Goal: Find specific page/section: Find specific page/section

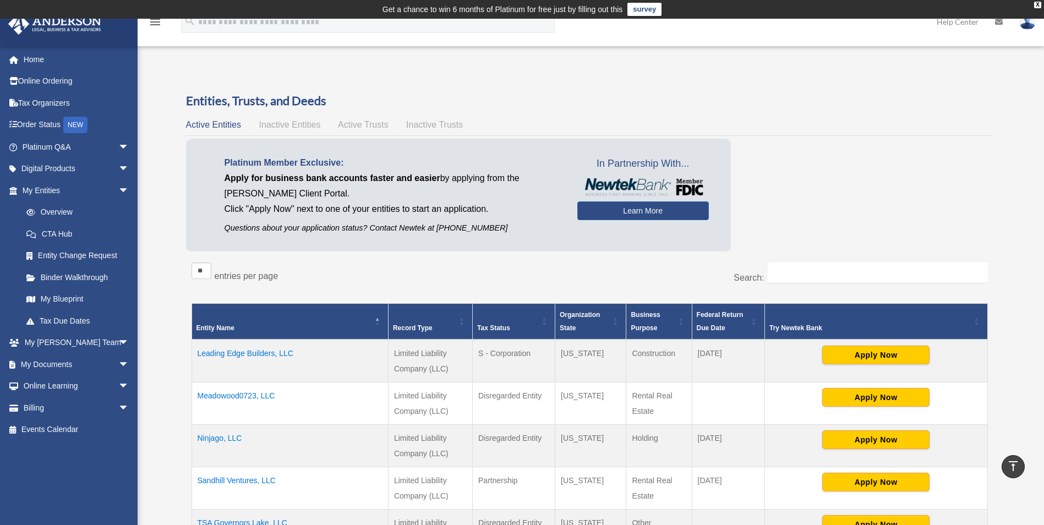
scroll to position [173, 0]
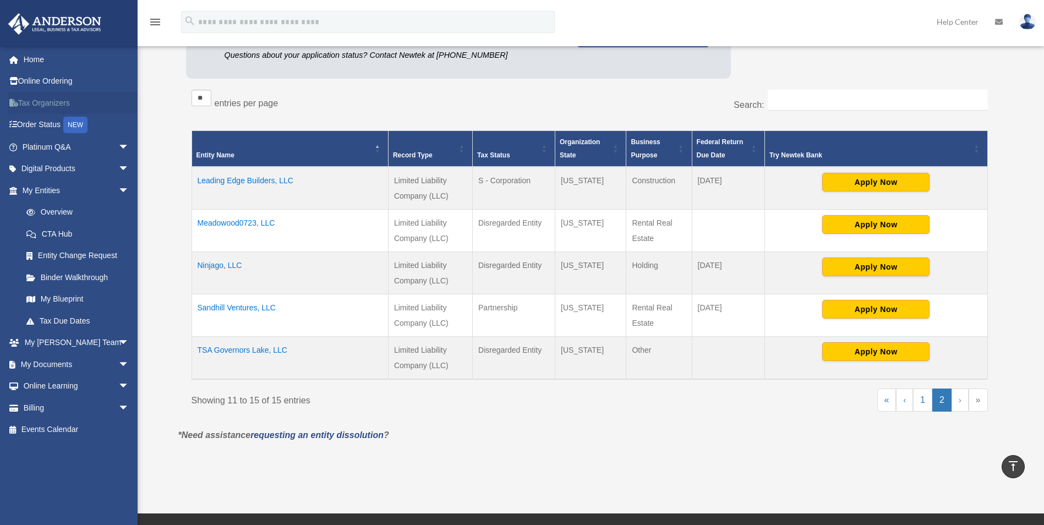
click at [54, 102] on link "Tax Organizers" at bounding box center [77, 103] width 138 height 22
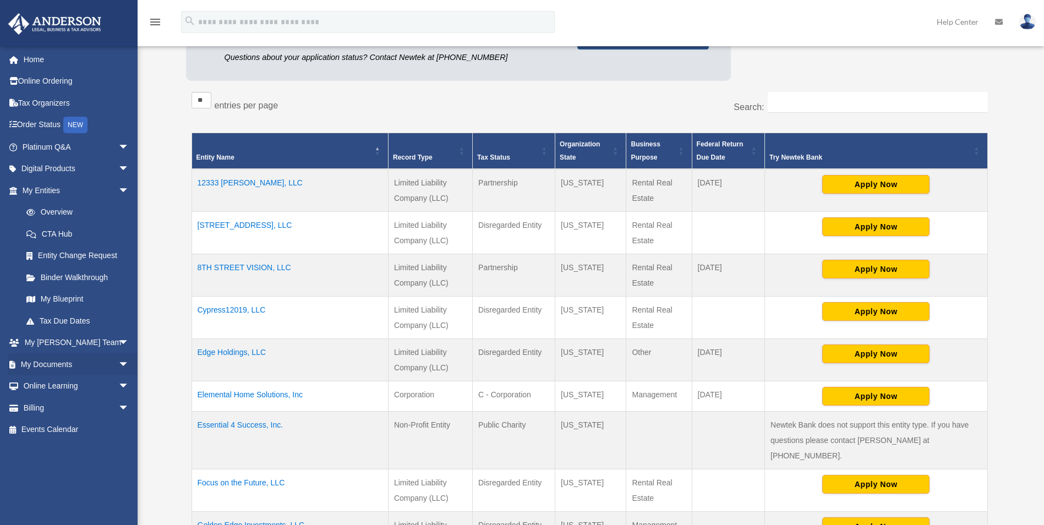
scroll to position [173, 0]
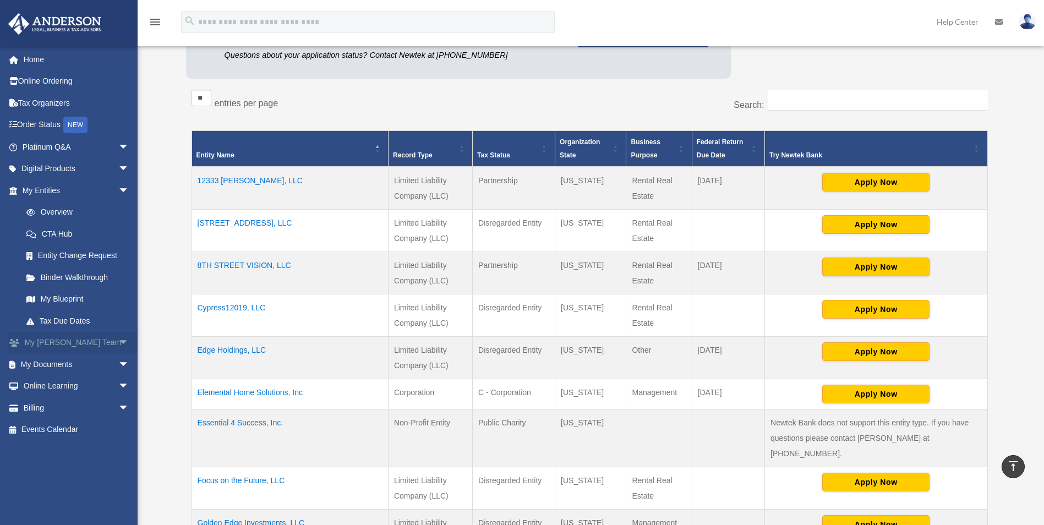
click at [118, 338] on span "arrow_drop_down" at bounding box center [129, 343] width 22 height 23
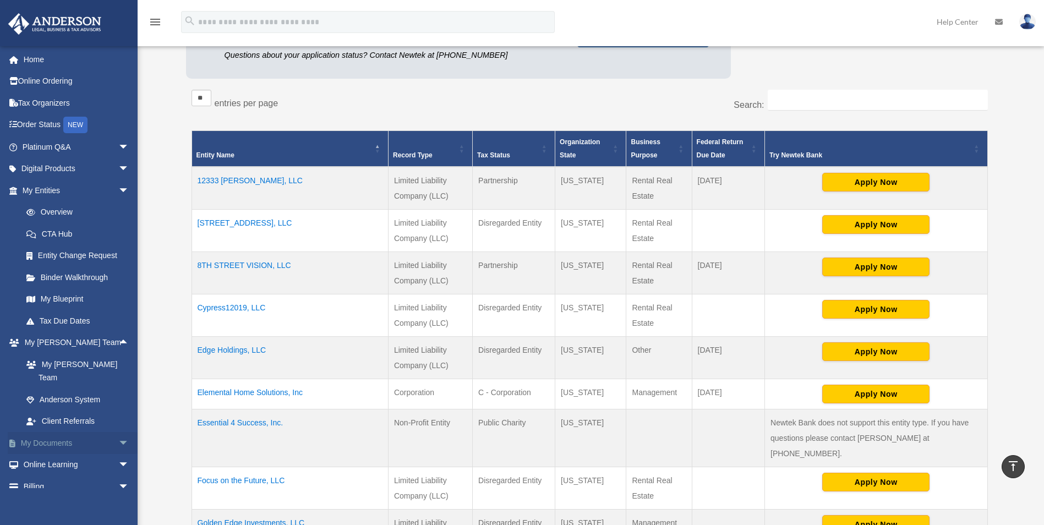
click at [118, 432] on span "arrow_drop_down" at bounding box center [129, 443] width 22 height 23
click at [118, 172] on span "arrow_drop_down" at bounding box center [129, 169] width 22 height 23
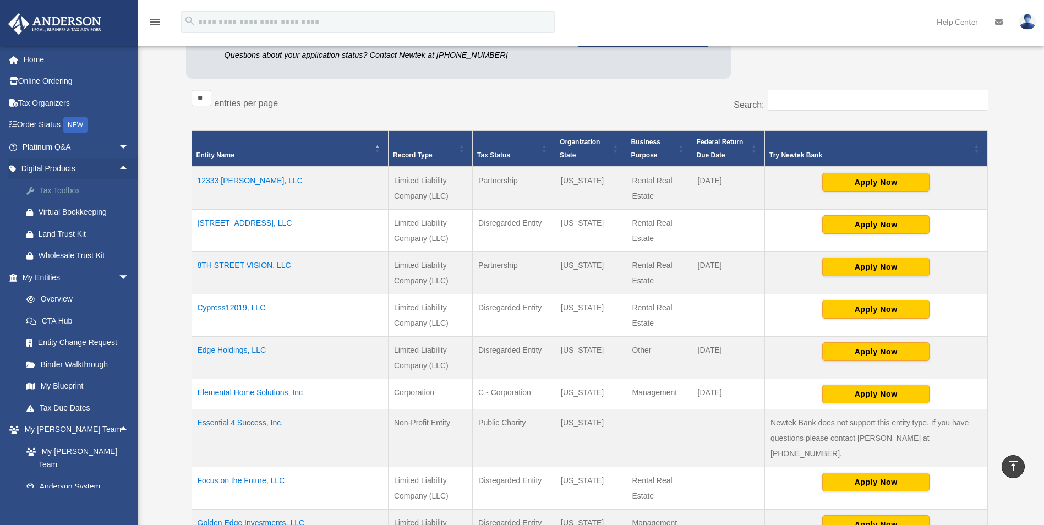
click at [68, 195] on div "Tax Toolbox" at bounding box center [86, 191] width 94 height 14
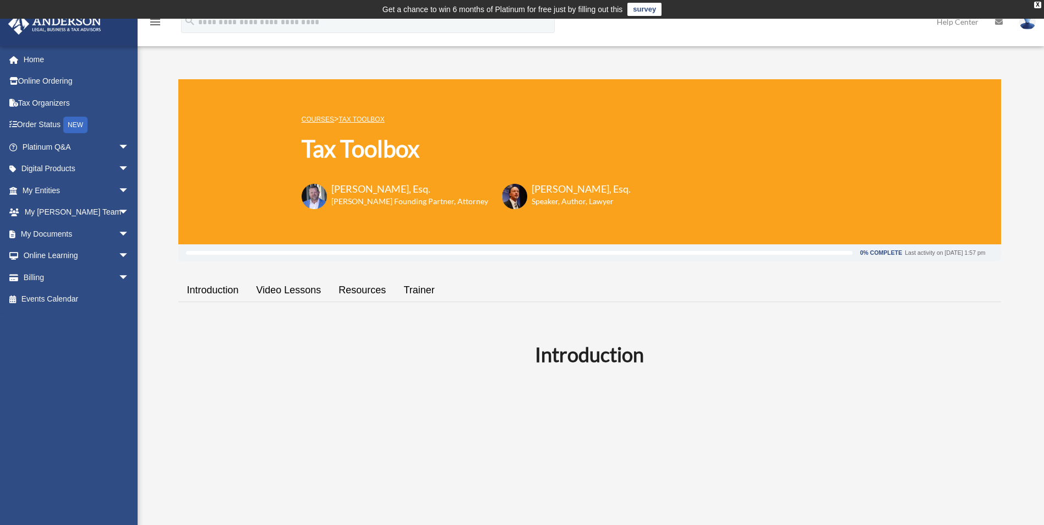
click at [353, 292] on link "Resources" at bounding box center [362, 290] width 65 height 31
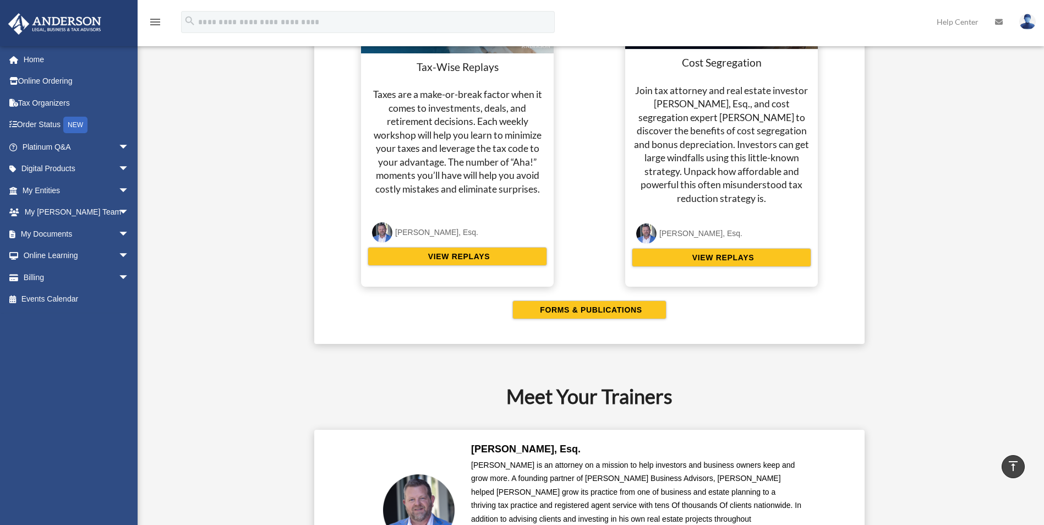
scroll to position [1722, 0]
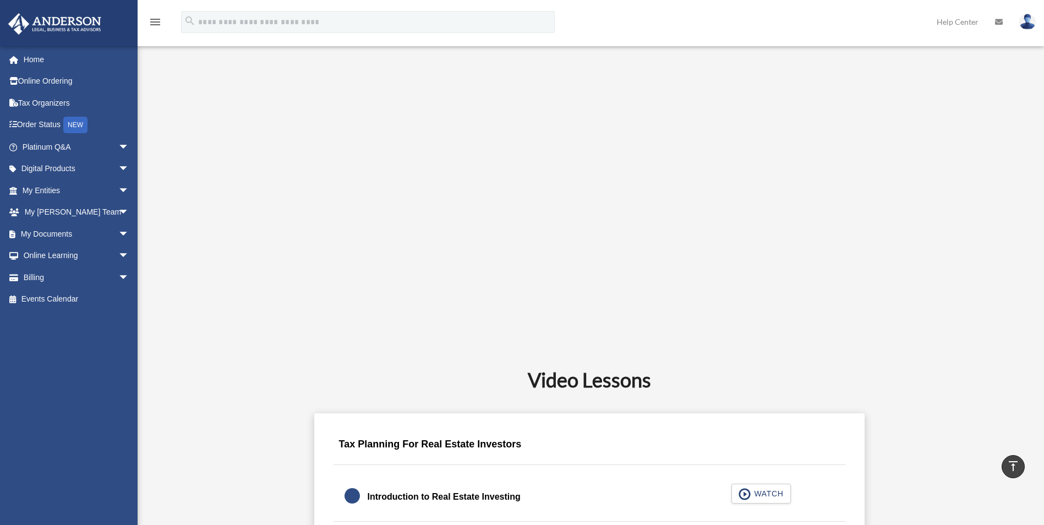
scroll to position [0, 0]
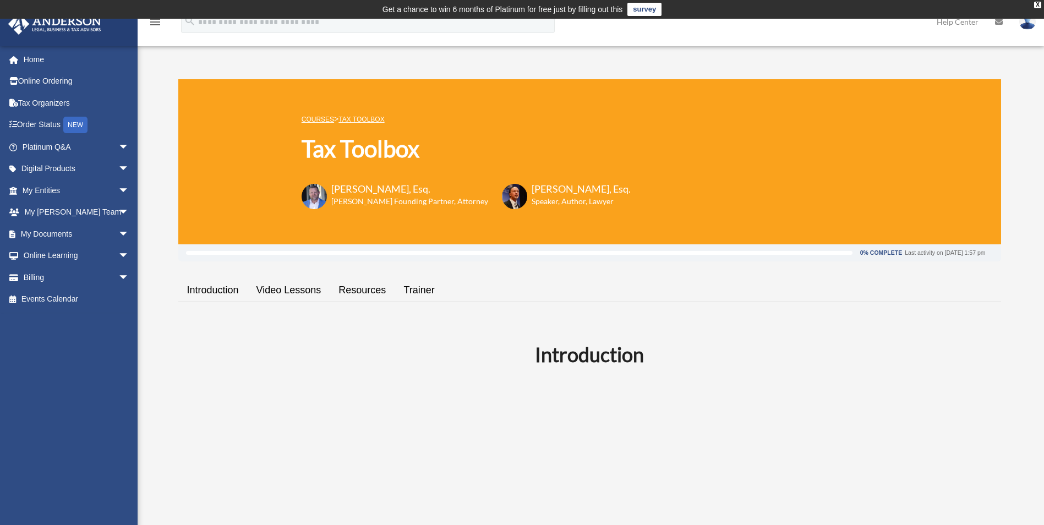
click at [355, 292] on link "Resources" at bounding box center [362, 290] width 65 height 31
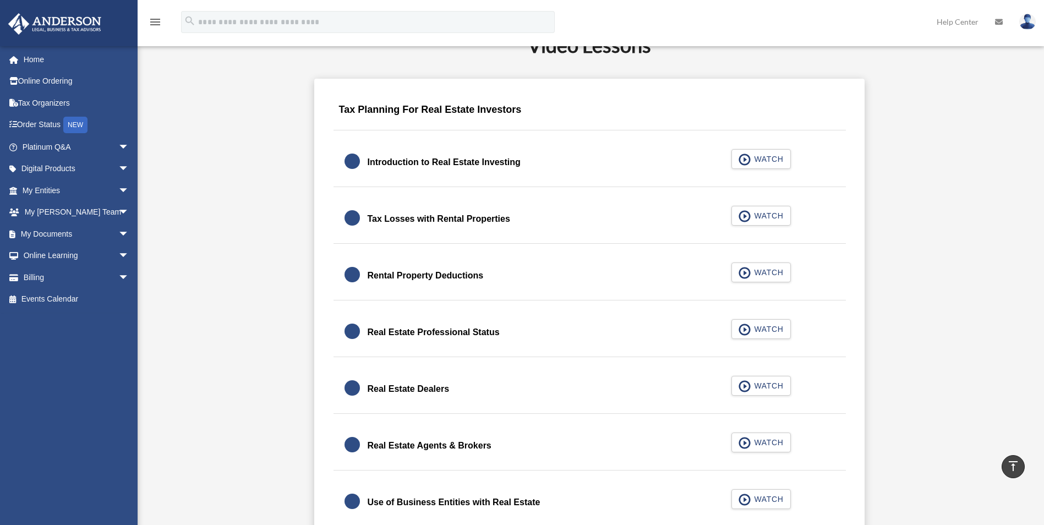
scroll to position [221, 0]
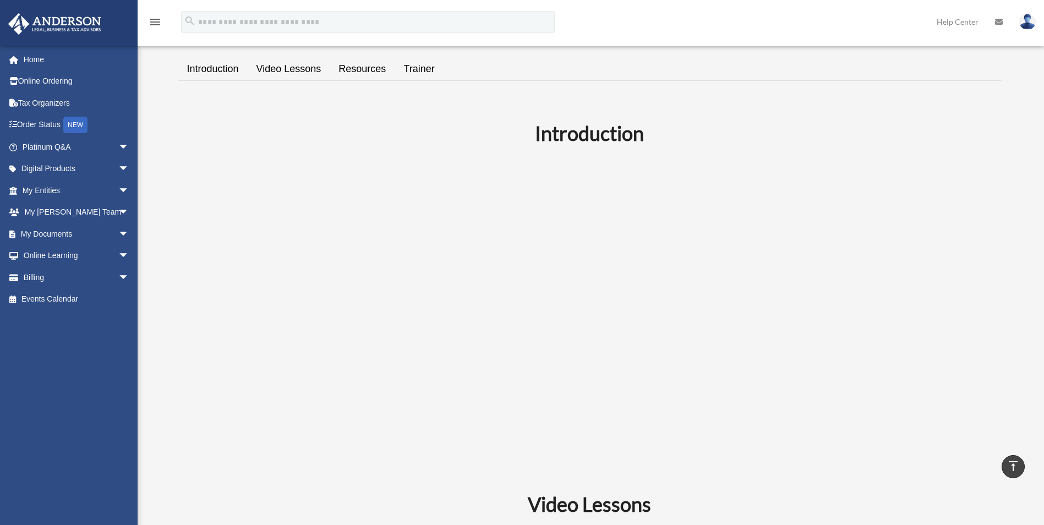
click at [209, 66] on link "Introduction" at bounding box center [212, 68] width 69 height 31
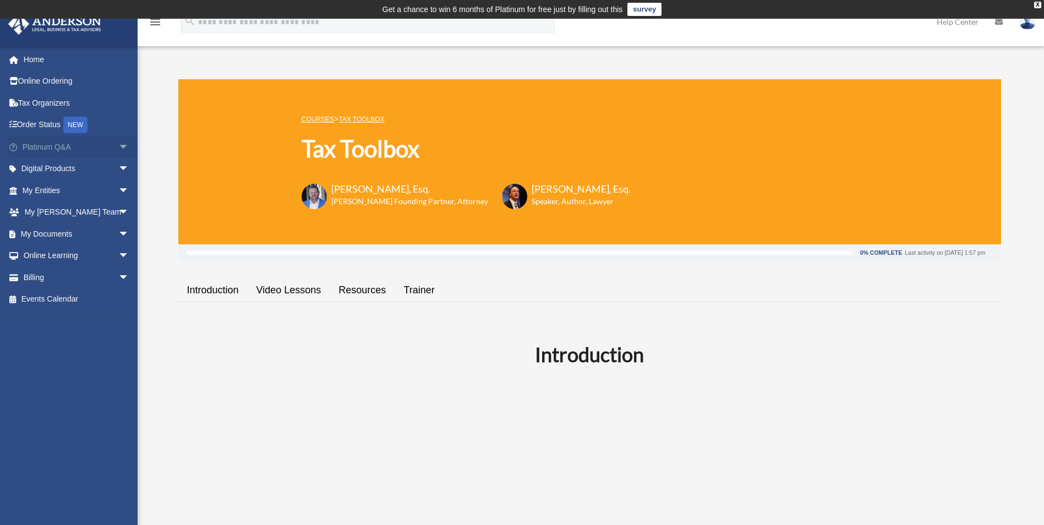
click at [64, 155] on link "Platinum Q&A arrow_drop_down" at bounding box center [77, 147] width 138 height 22
click at [118, 148] on span "arrow_drop_down" at bounding box center [129, 147] width 22 height 23
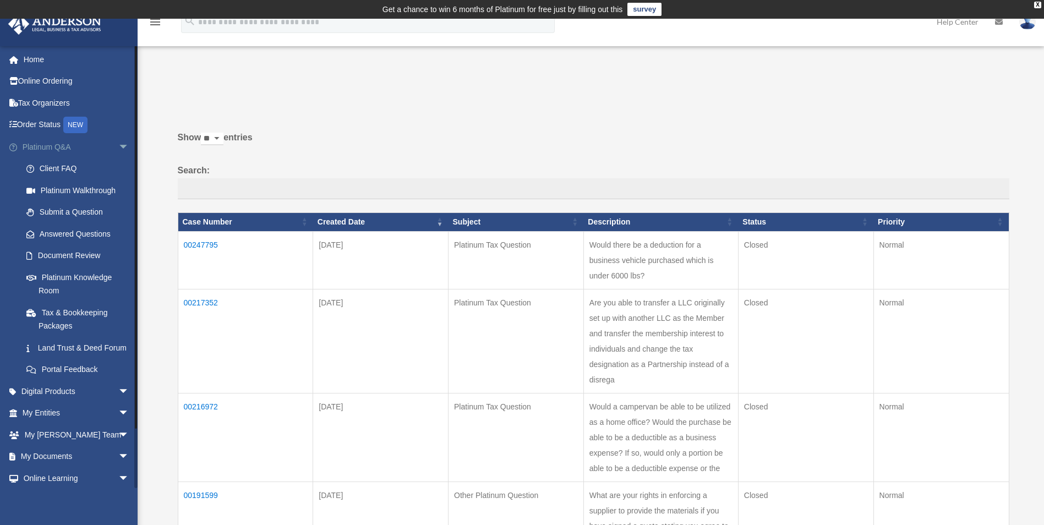
click at [118, 146] on span "arrow_drop_down" at bounding box center [129, 147] width 22 height 23
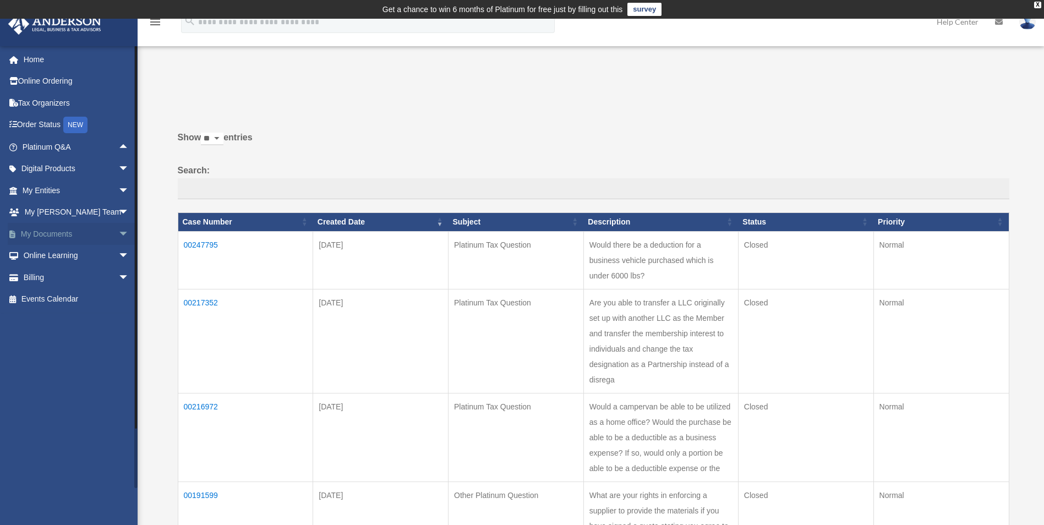
click at [32, 230] on link "My Documents arrow_drop_down" at bounding box center [77, 234] width 138 height 22
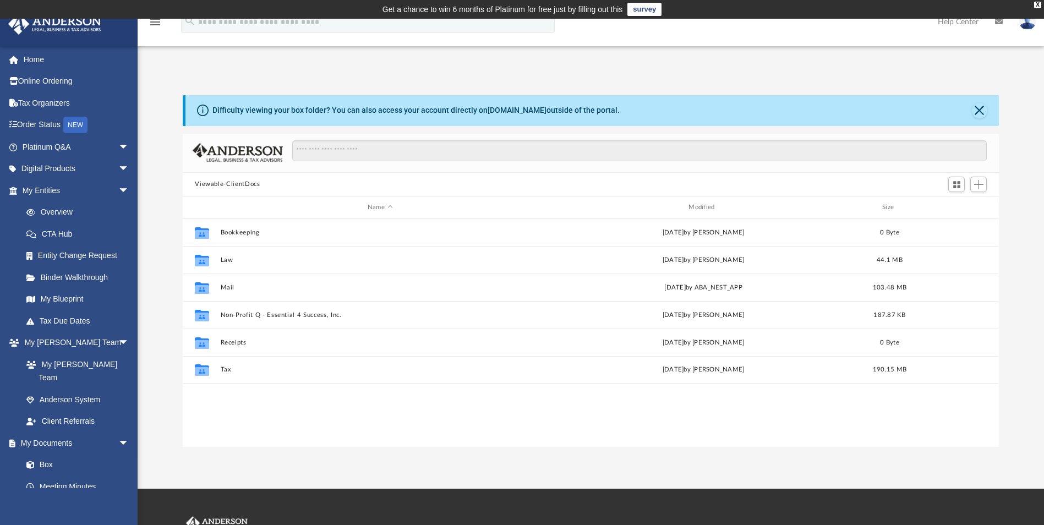
scroll to position [242, 808]
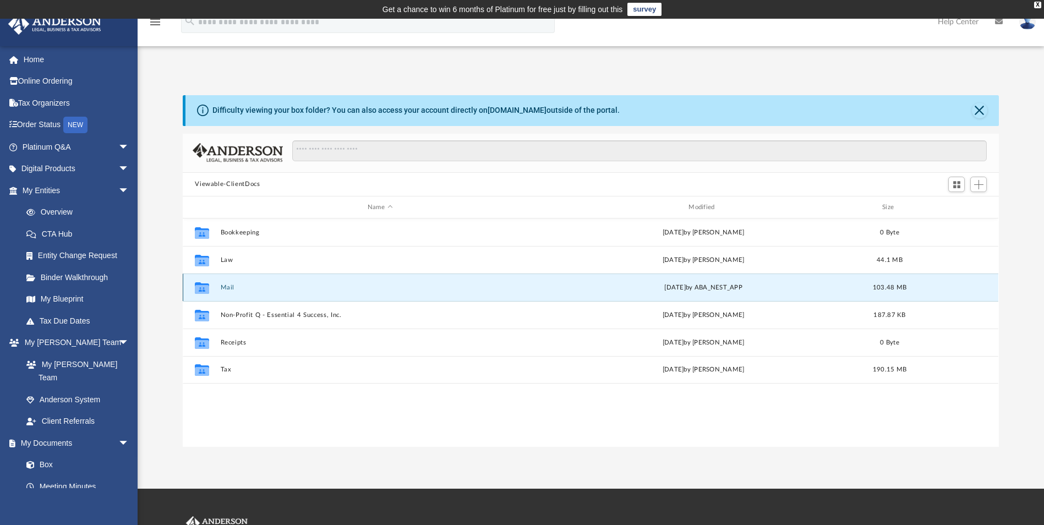
click at [228, 288] on button "Mail" at bounding box center [380, 287] width 319 height 7
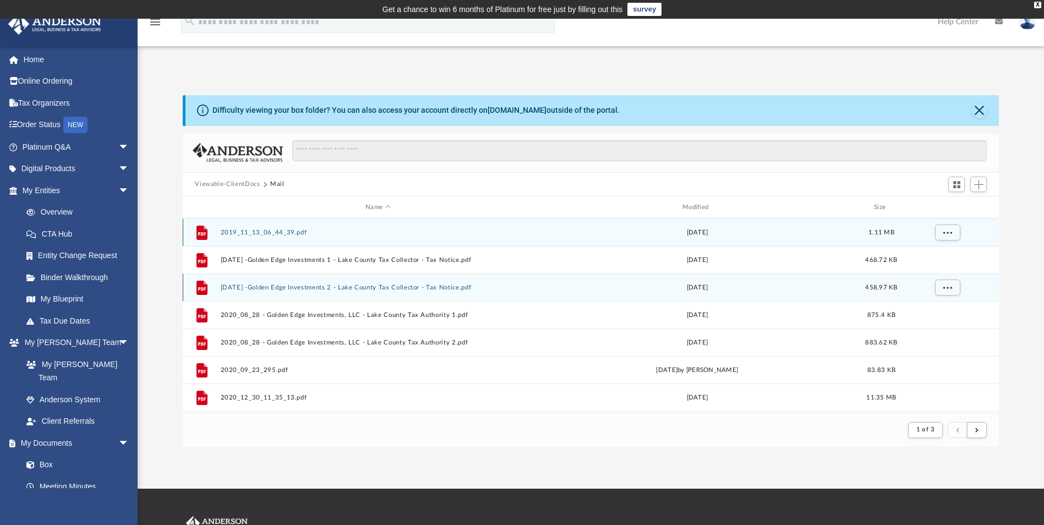
scroll to position [208, 808]
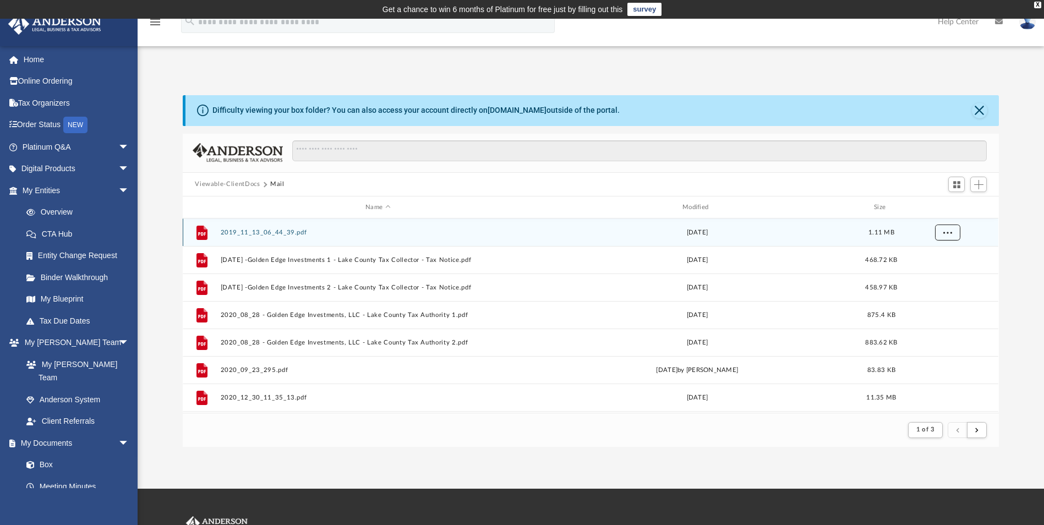
click at [944, 239] on button "More options" at bounding box center [947, 233] width 25 height 17
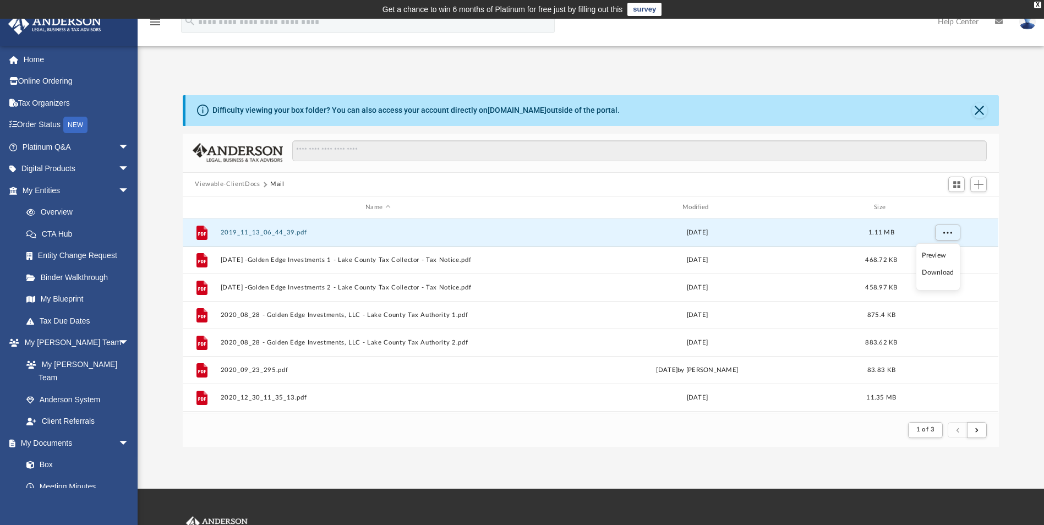
click at [913, 191] on div "Viewable-ClientDocs Mail" at bounding box center [591, 185] width 816 height 24
click at [980, 428] on button "submit" at bounding box center [977, 430] width 20 height 16
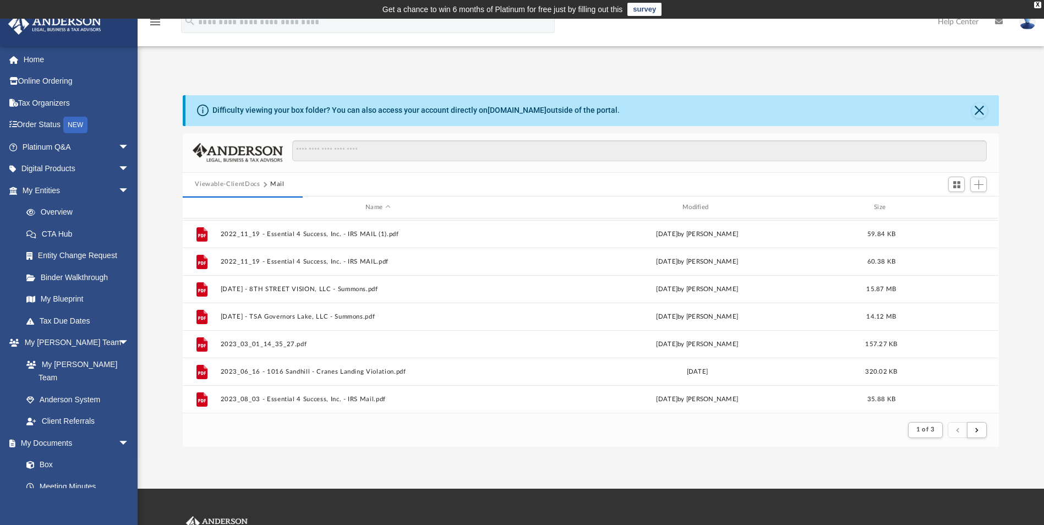
scroll to position [1182, 0]
click at [975, 432] on span "submit" at bounding box center [976, 429] width 3 height 6
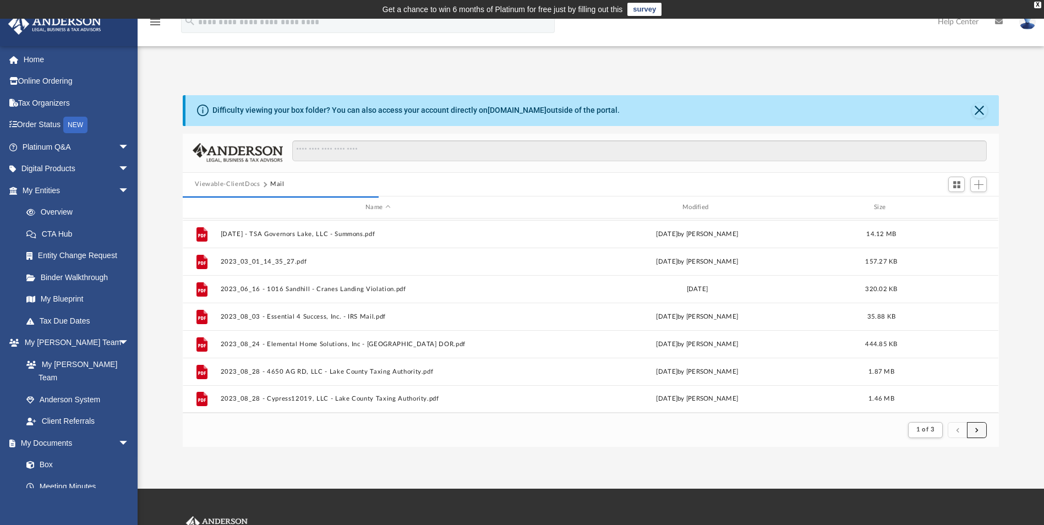
click at [975, 432] on span "submit" at bounding box center [976, 429] width 3 height 6
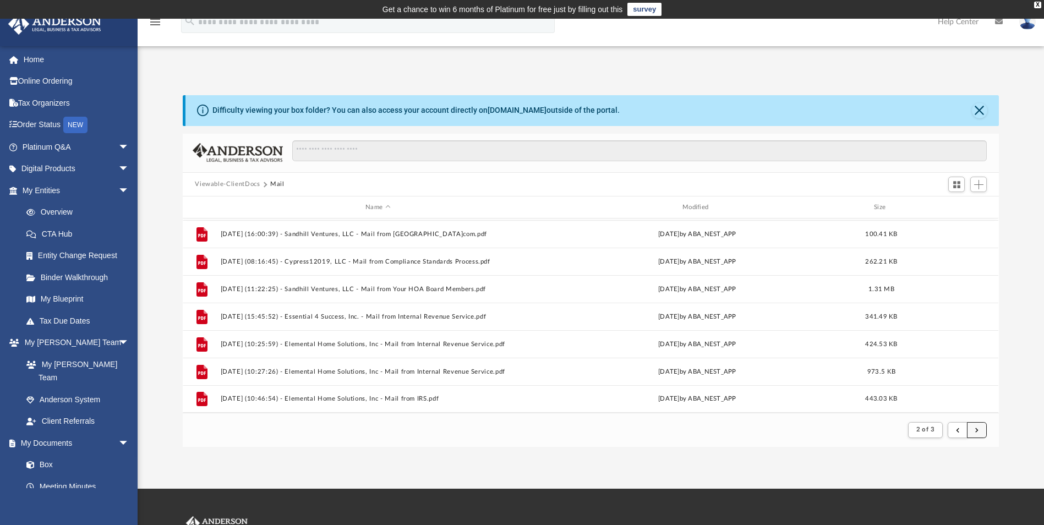
click at [977, 428] on span "submit" at bounding box center [976, 429] width 3 height 6
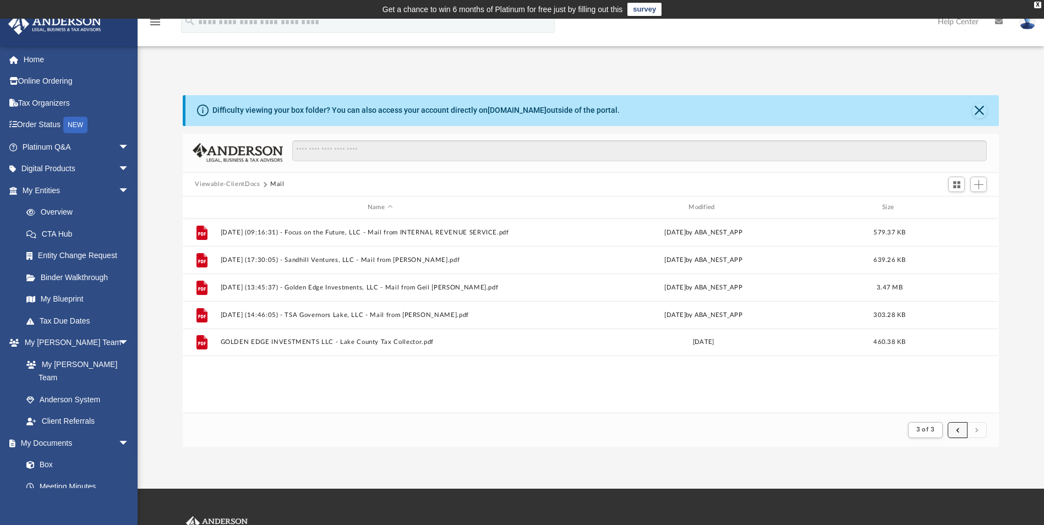
click at [957, 433] on button "submit" at bounding box center [958, 430] width 20 height 16
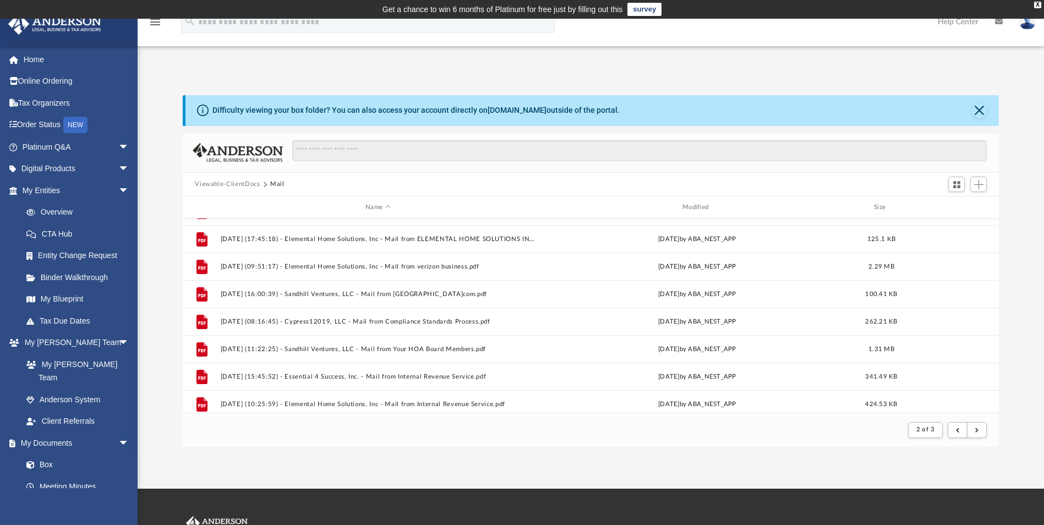
scroll to position [1182, 0]
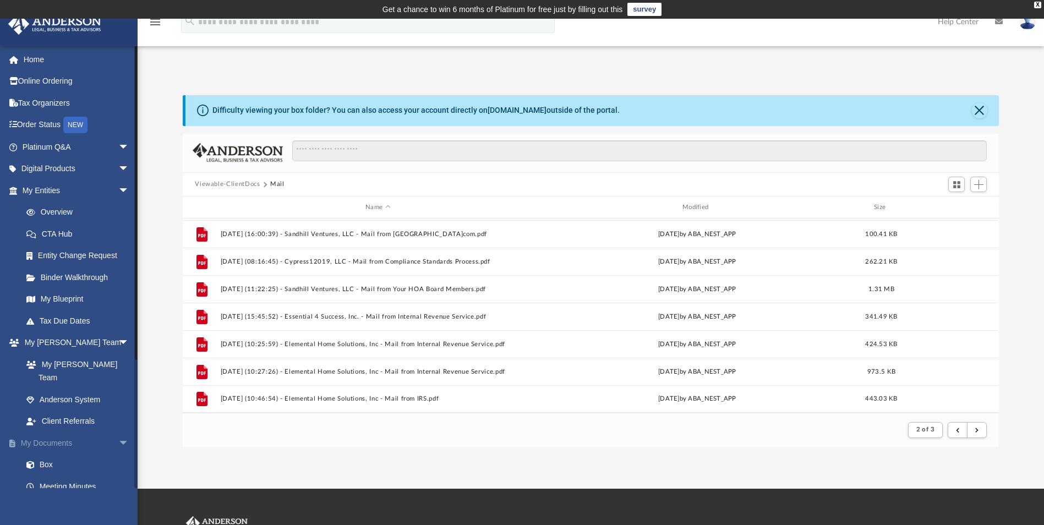
click at [53, 433] on link "My Documents arrow_drop_down" at bounding box center [77, 443] width 138 height 22
click at [118, 432] on span "arrow_drop_down" at bounding box center [129, 443] width 22 height 23
click at [122, 454] on span "arrow_drop_down" at bounding box center [129, 465] width 22 height 23
click at [118, 342] on span "arrow_drop_down" at bounding box center [129, 343] width 22 height 23
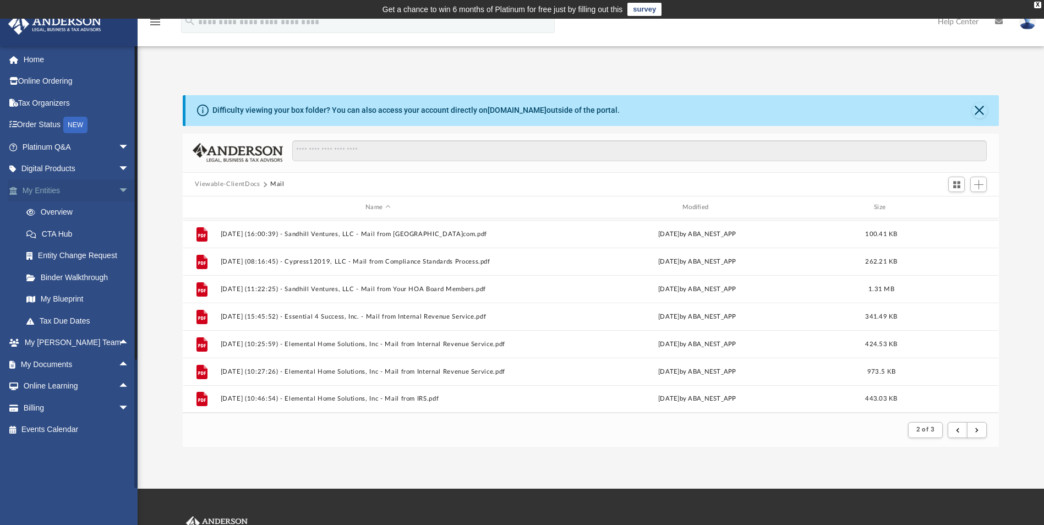
click at [118, 191] on span "arrow_drop_down" at bounding box center [129, 190] width 22 height 23
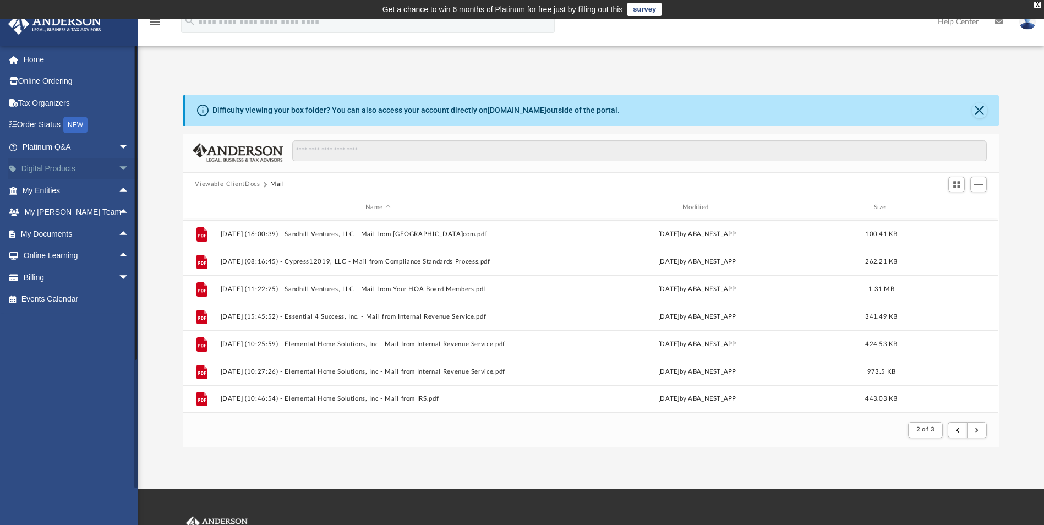
click at [118, 168] on span "arrow_drop_down" at bounding box center [129, 169] width 22 height 23
click at [118, 168] on span "arrow_drop_up" at bounding box center [129, 169] width 22 height 23
click at [45, 132] on link "Order Status NEW" at bounding box center [77, 125] width 138 height 23
